Goal: Information Seeking & Learning: Learn about a topic

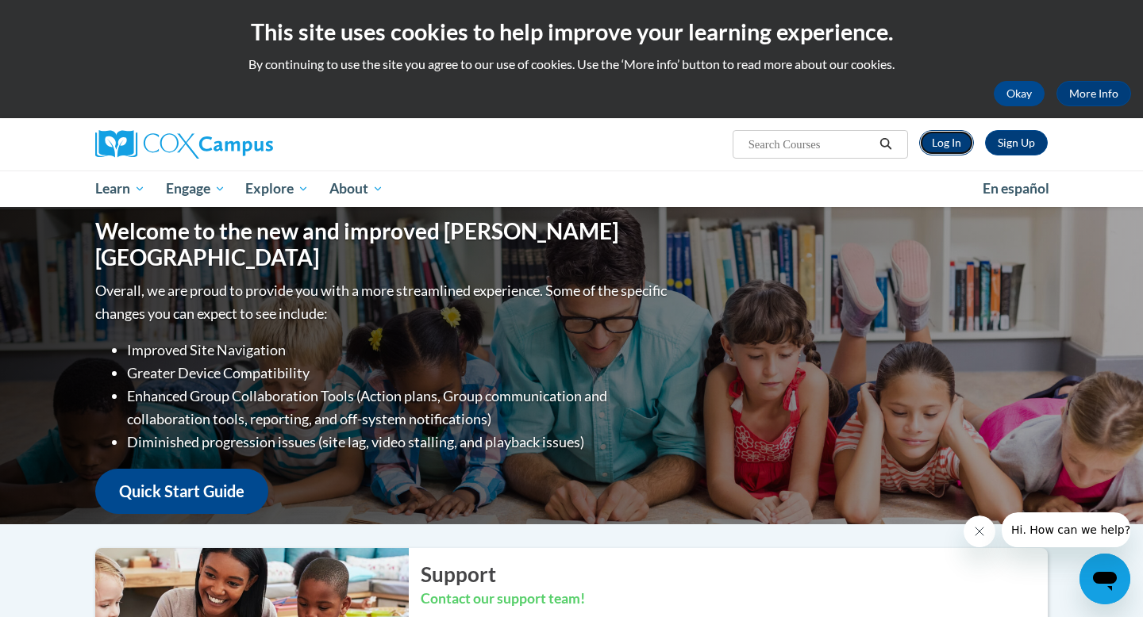
click at [939, 149] on link "Log In" at bounding box center [946, 142] width 55 height 25
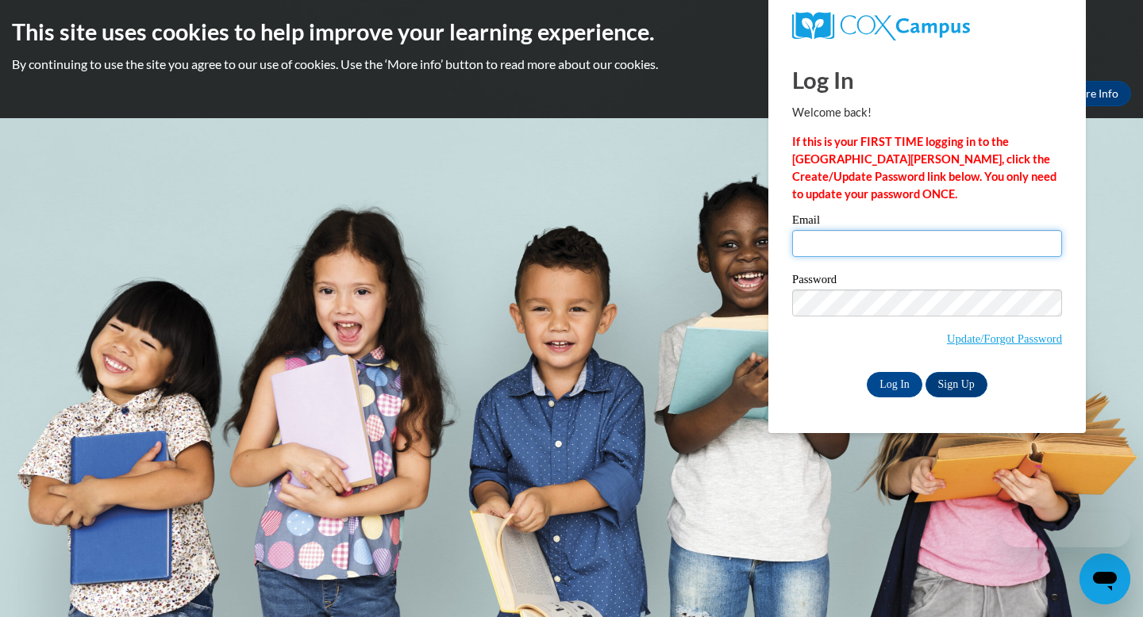
click at [847, 246] on input "Email" at bounding box center [927, 243] width 270 height 27
type input "dlagui1637@ung.edu"
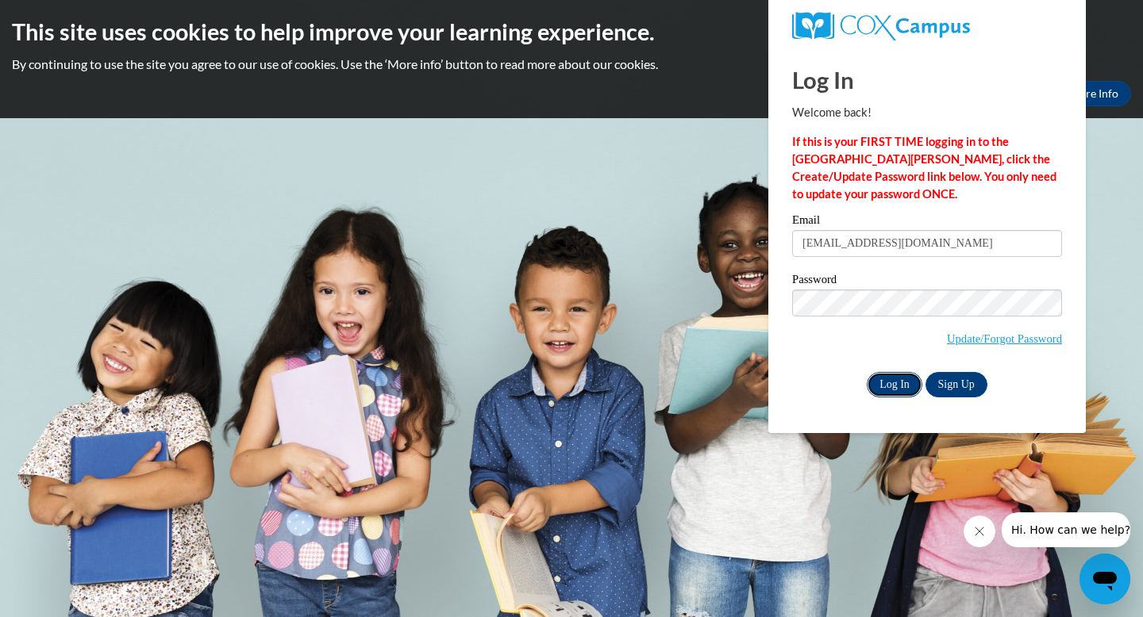
click at [892, 387] on input "Log In" at bounding box center [895, 384] width 56 height 25
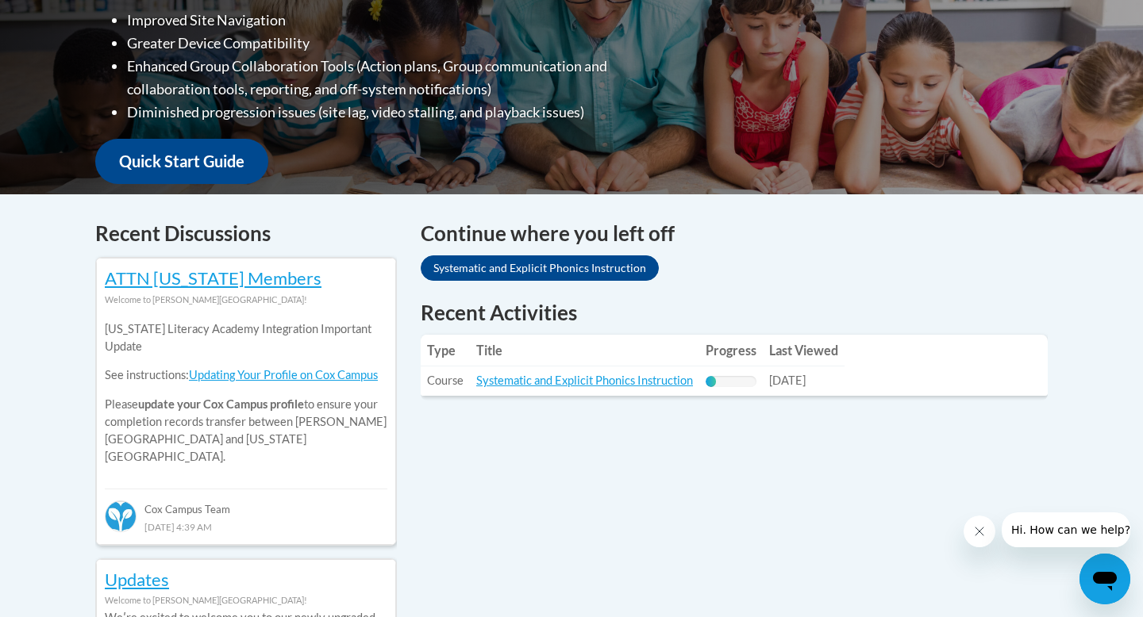
scroll to position [482, 0]
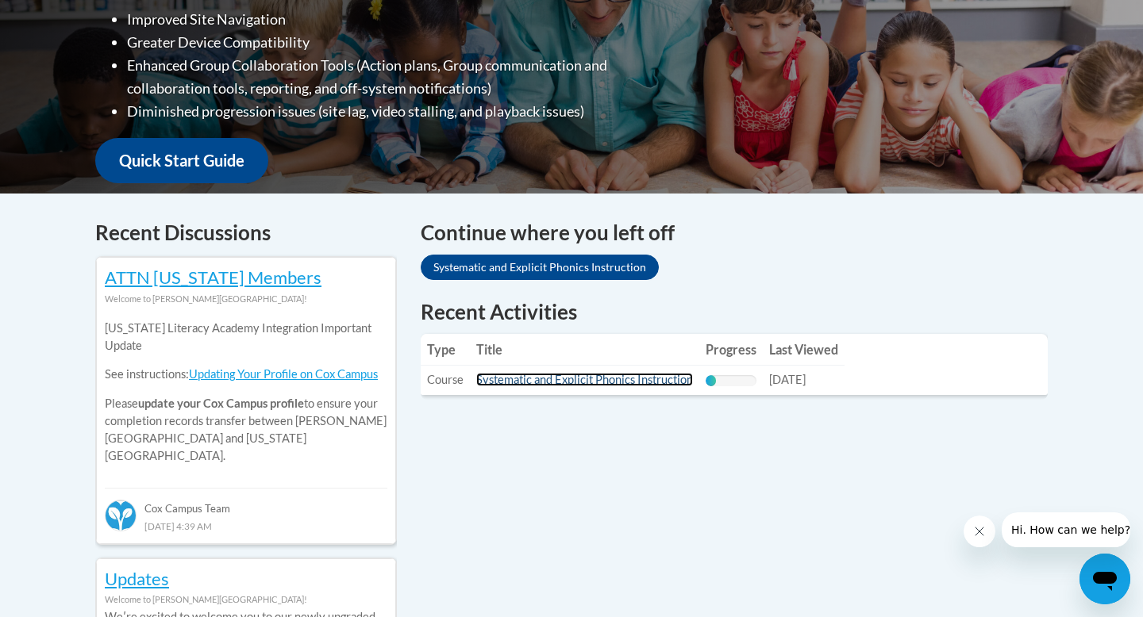
click at [602, 382] on link "Systematic and Explicit Phonics Instruction" at bounding box center [584, 379] width 217 height 13
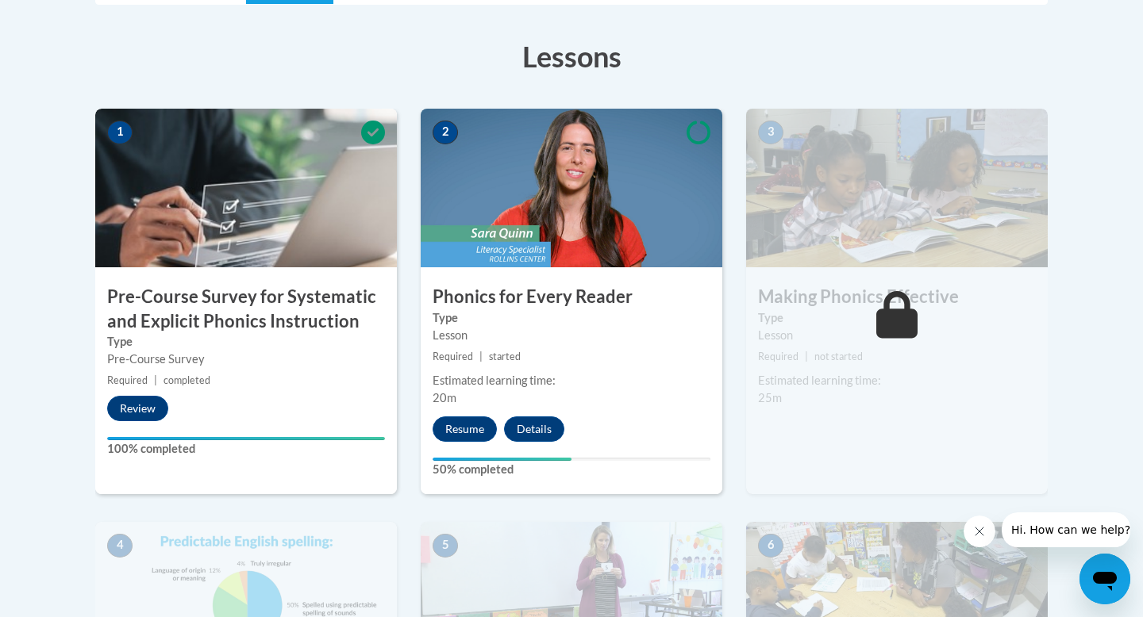
scroll to position [428, 0]
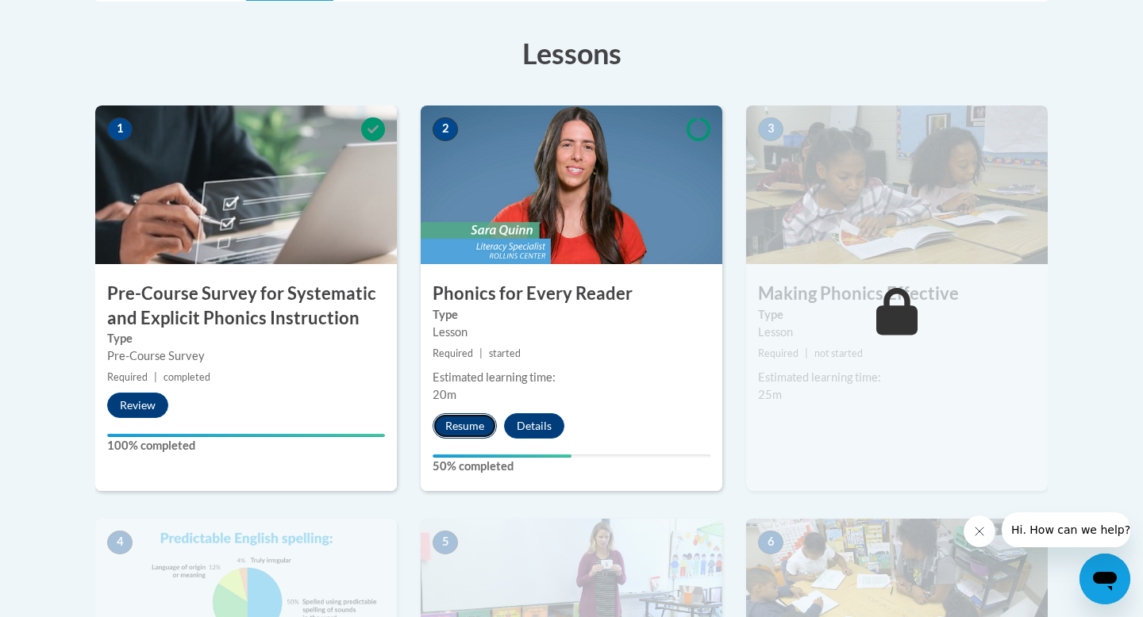
click at [458, 424] on button "Resume" at bounding box center [464, 425] width 64 height 25
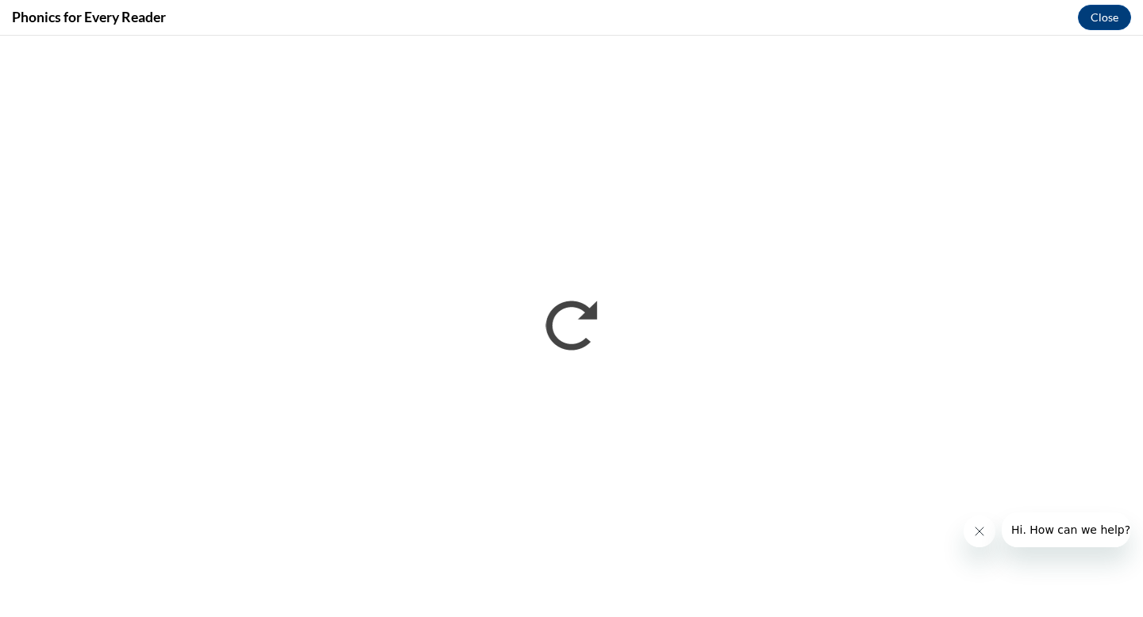
scroll to position [0, 0]
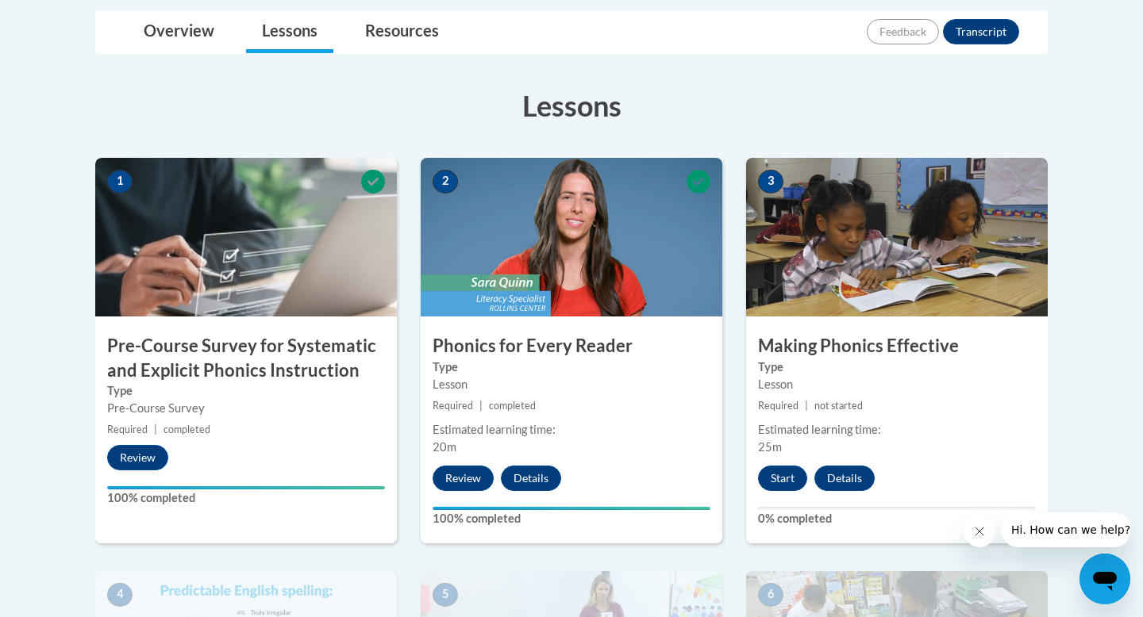
scroll to position [382, 0]
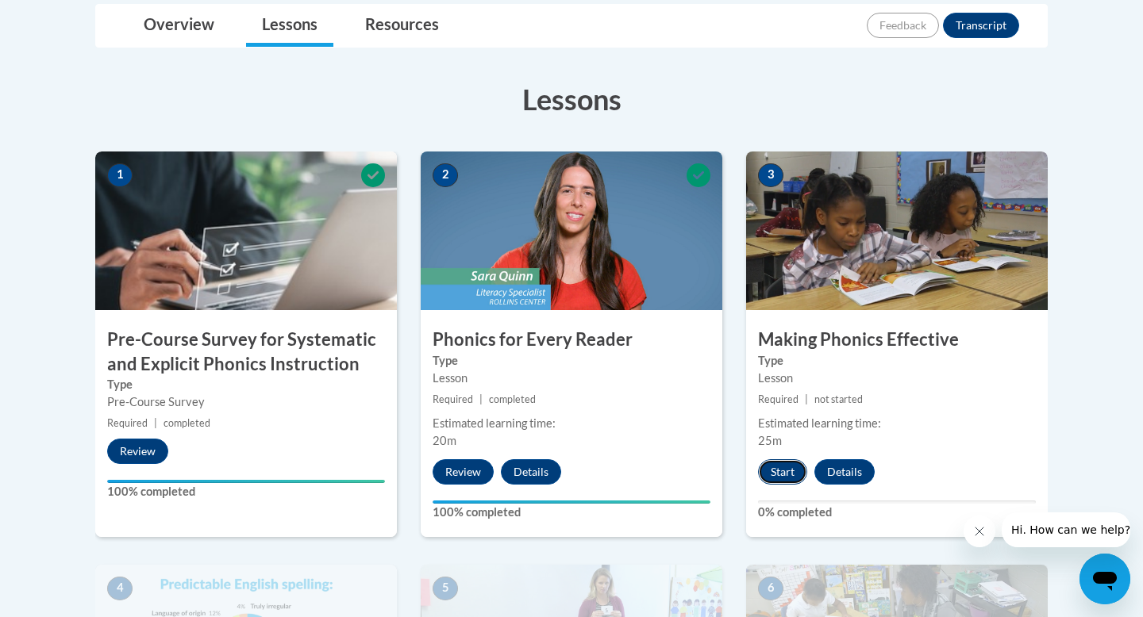
click at [771, 471] on button "Start" at bounding box center [782, 471] width 49 height 25
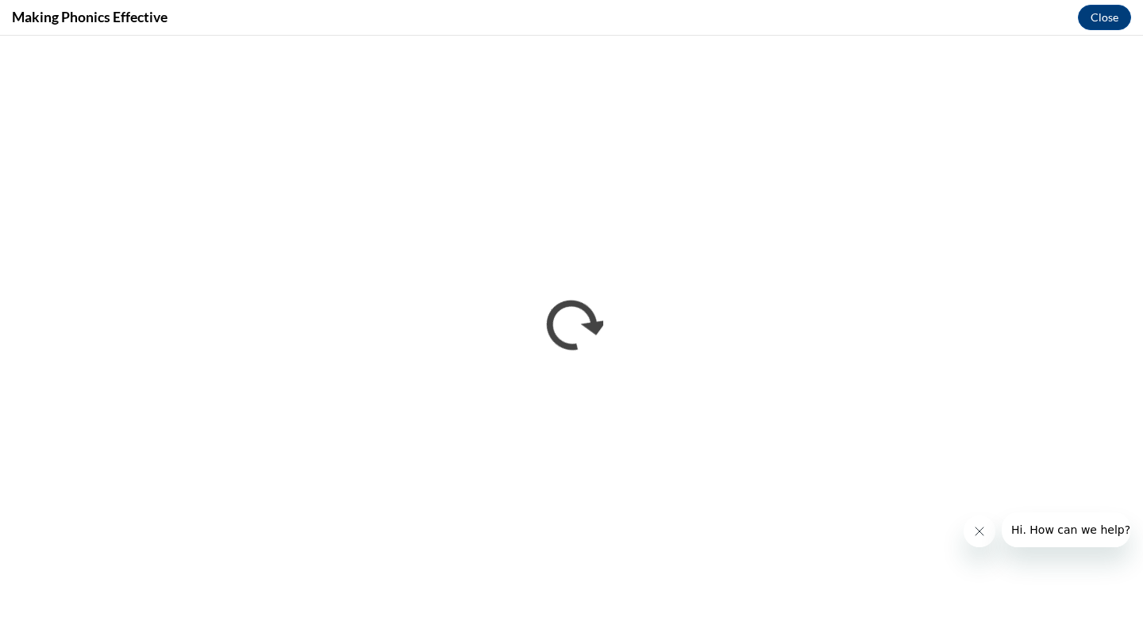
scroll to position [0, 0]
click at [981, 528] on icon "Close message from company" at bounding box center [979, 531] width 13 height 13
